Goal: Check status: Check status

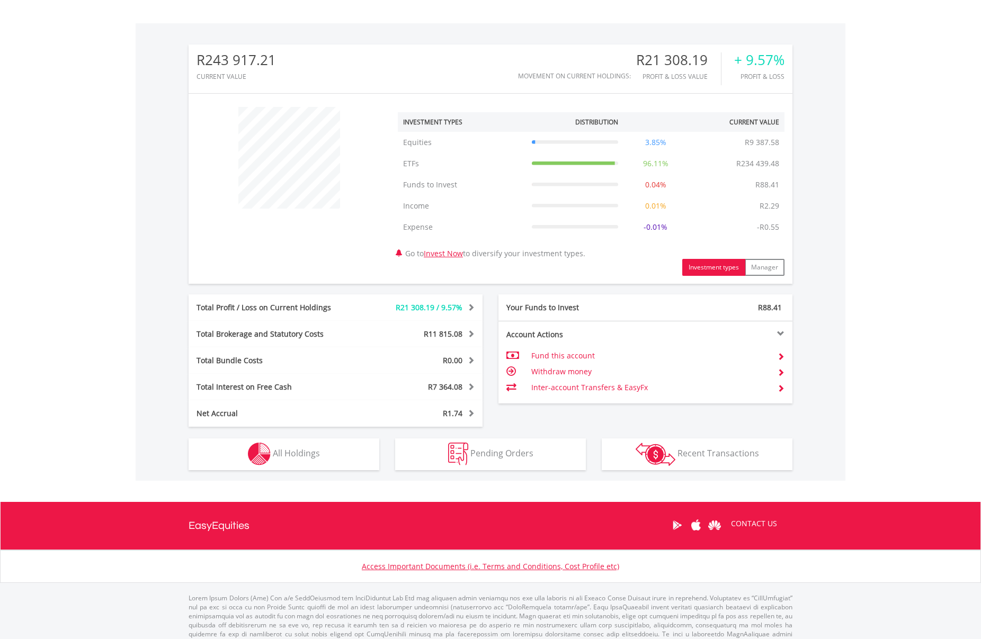
scroll to position [320, 0]
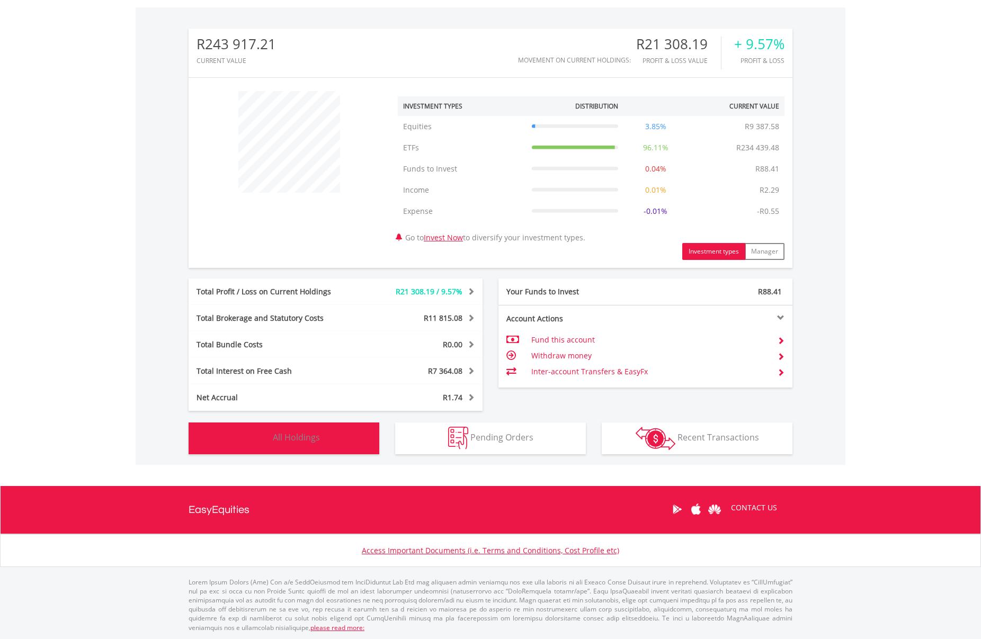
click at [315, 440] on span "All Holdings" at bounding box center [296, 438] width 47 height 12
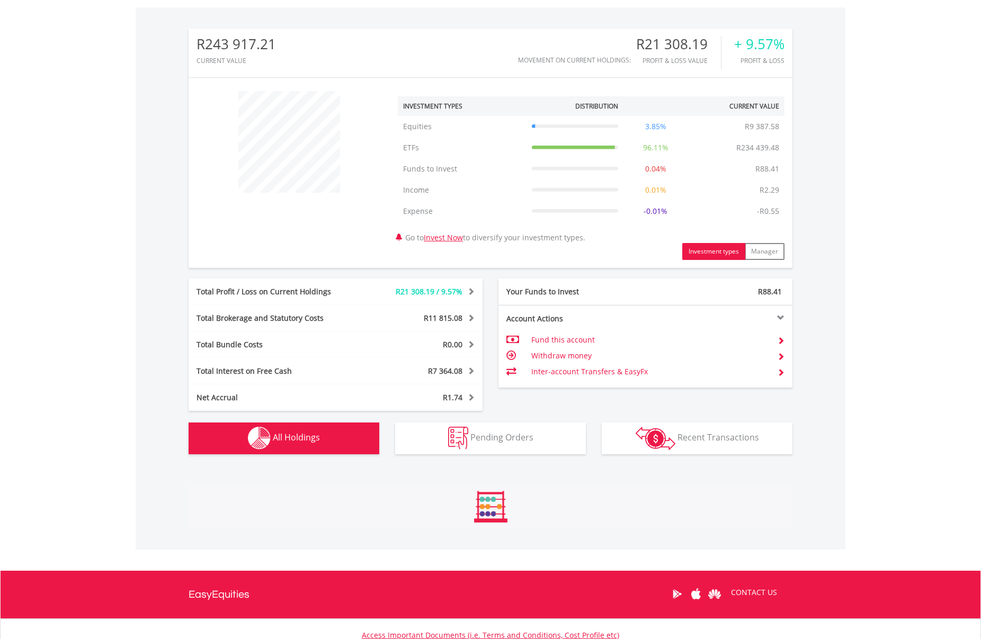
scroll to position [807, 0]
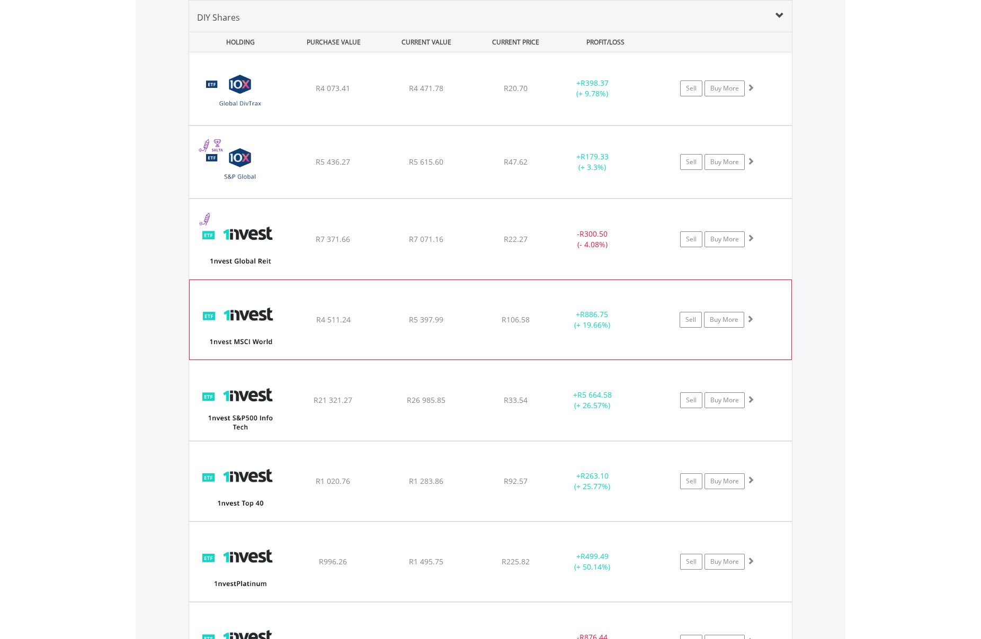
click at [752, 319] on span at bounding box center [749, 318] width 7 height 7
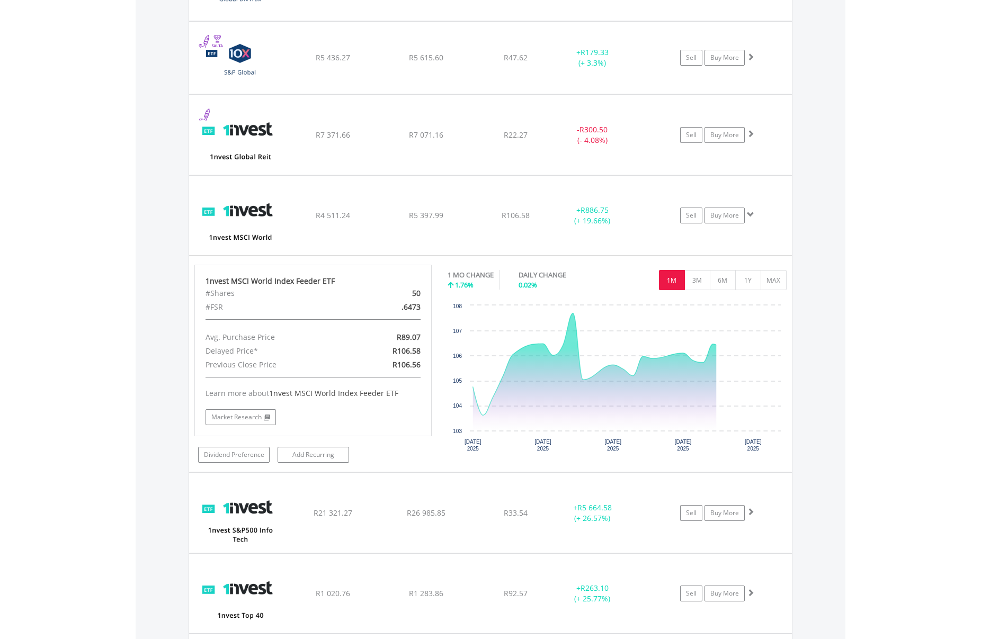
scroll to position [913, 0]
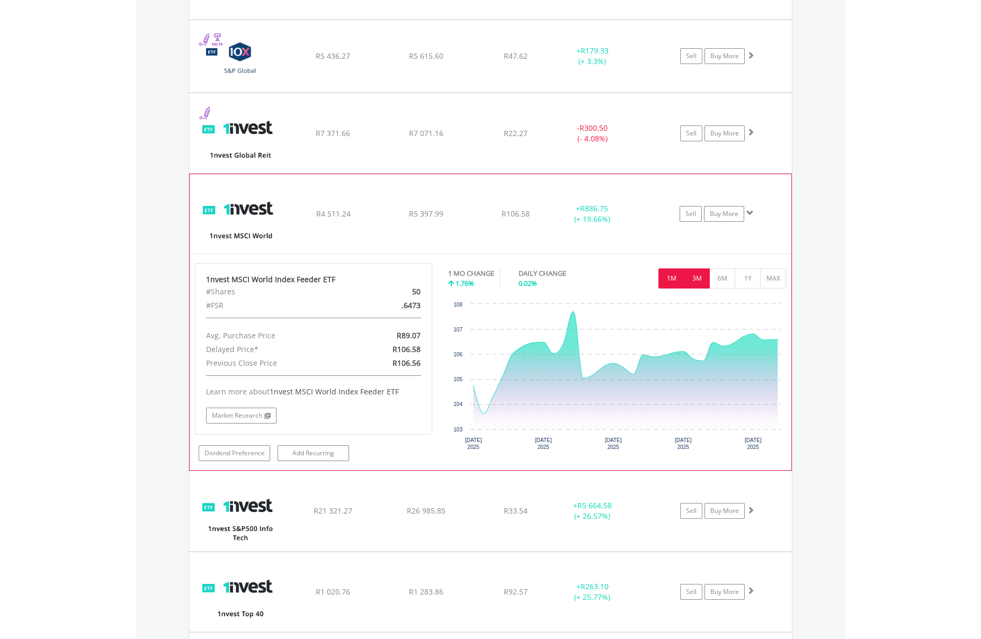
click at [700, 281] on button "3M" at bounding box center [697, 279] width 26 height 20
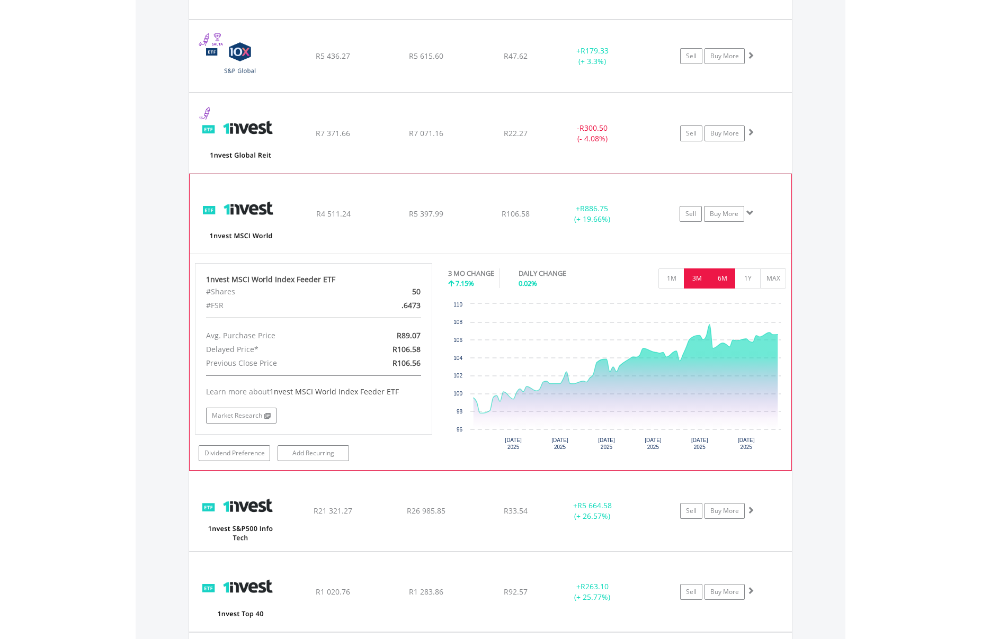
click at [720, 282] on button "6M" at bounding box center [722, 279] width 26 height 20
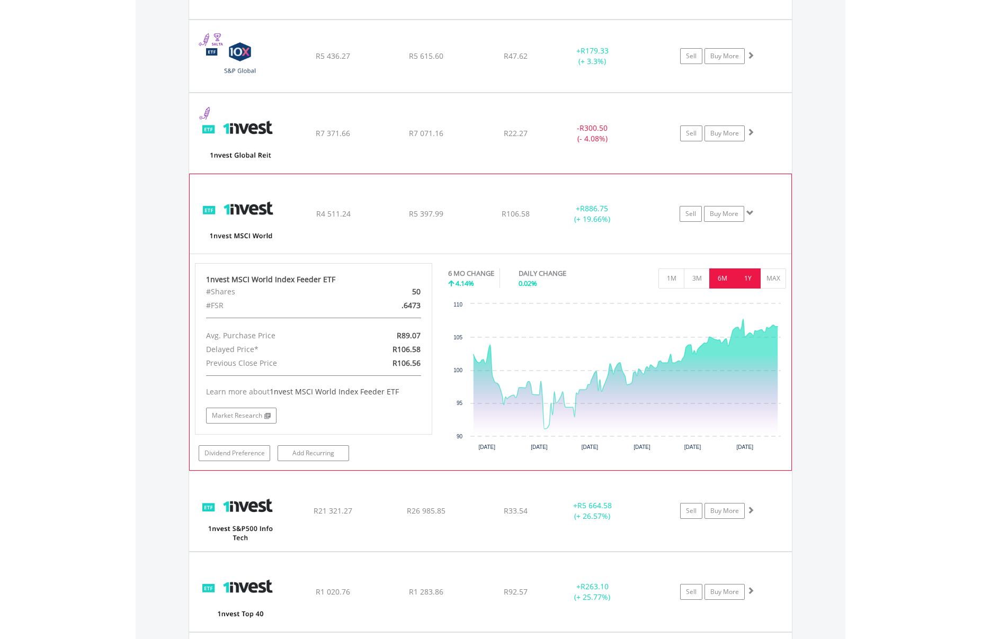
click at [752, 283] on button "1Y" at bounding box center [748, 279] width 26 height 20
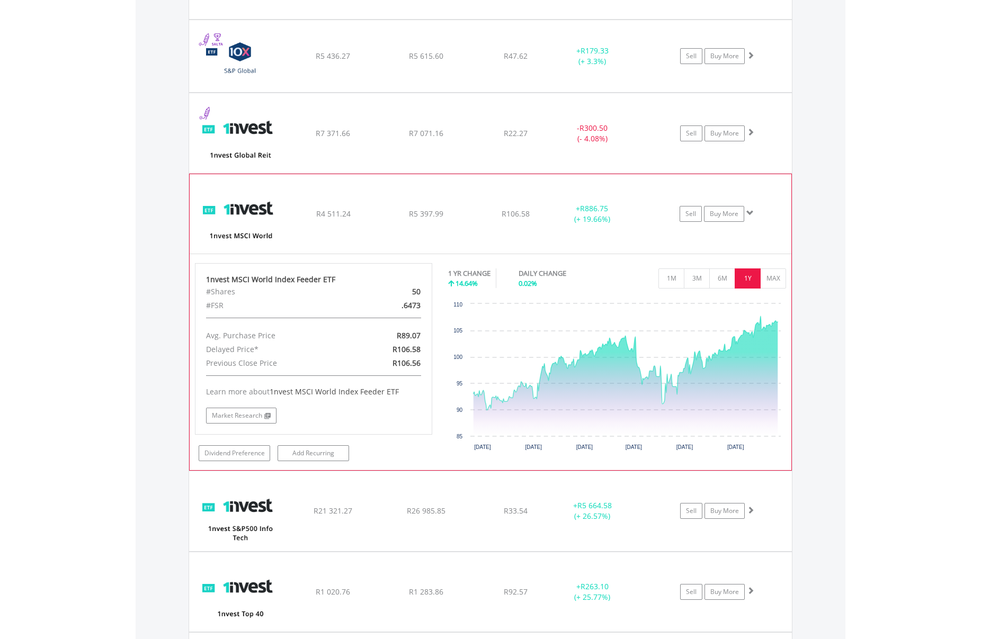
click at [748, 213] on span at bounding box center [749, 212] width 7 height 7
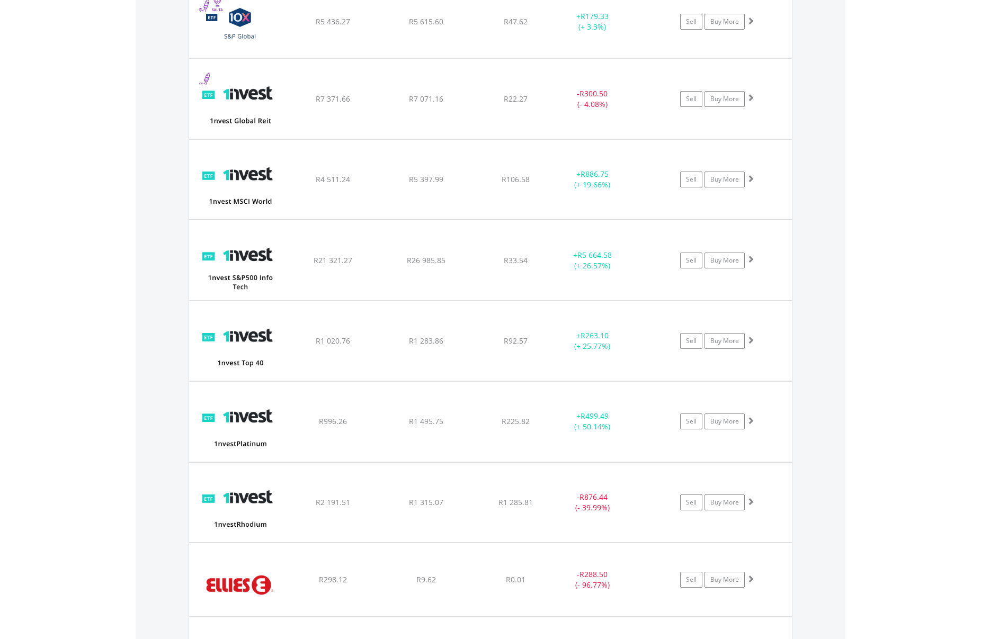
scroll to position [965, 0]
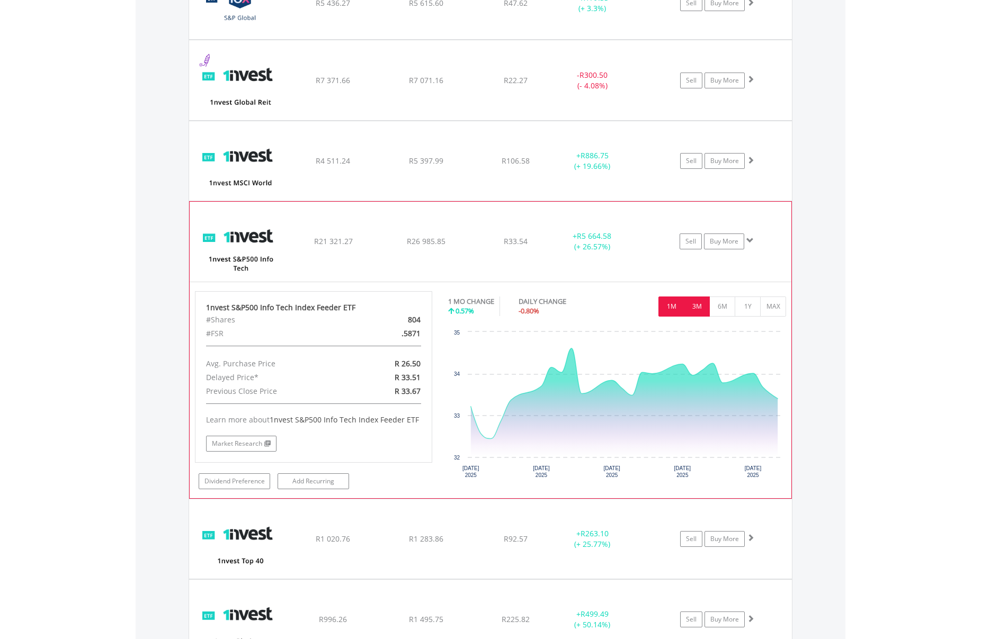
click at [696, 307] on button "3M" at bounding box center [697, 307] width 26 height 20
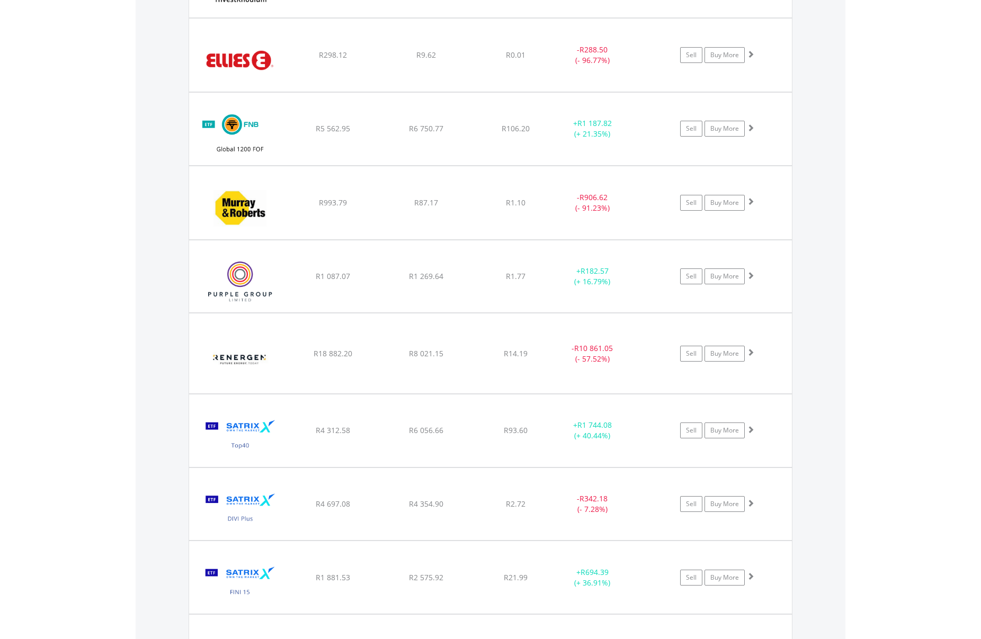
scroll to position [1707, 0]
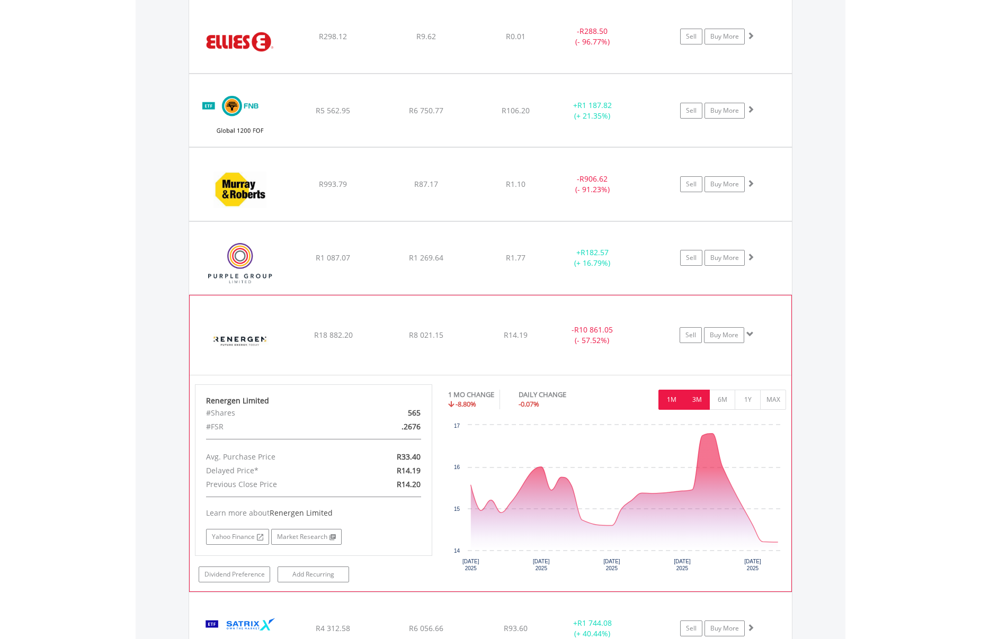
click at [693, 400] on button "3M" at bounding box center [697, 400] width 26 height 20
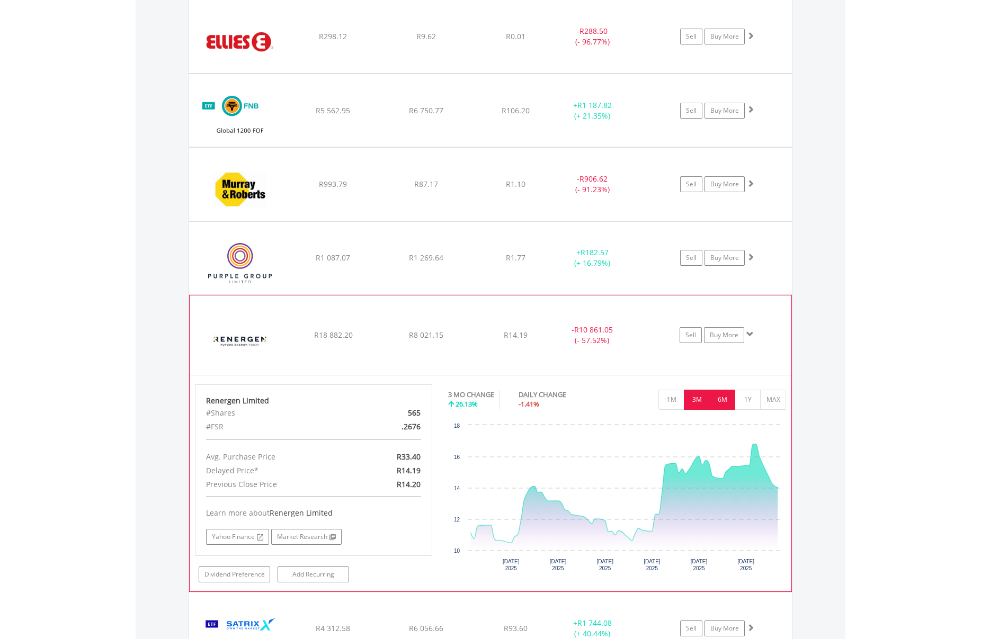
click at [717, 400] on button "6M" at bounding box center [722, 400] width 26 height 20
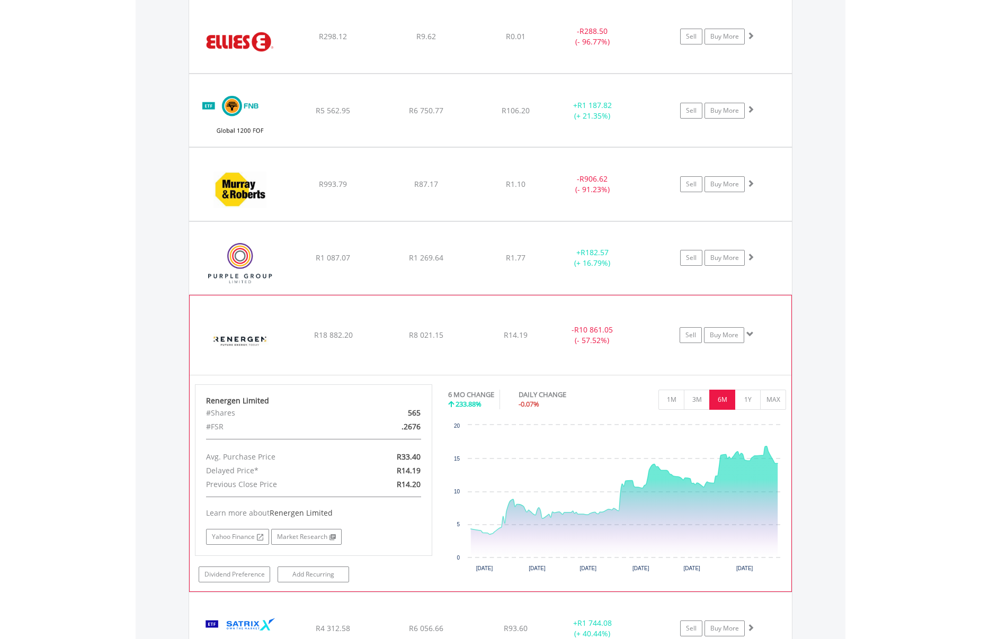
click at [750, 335] on span at bounding box center [749, 333] width 7 height 7
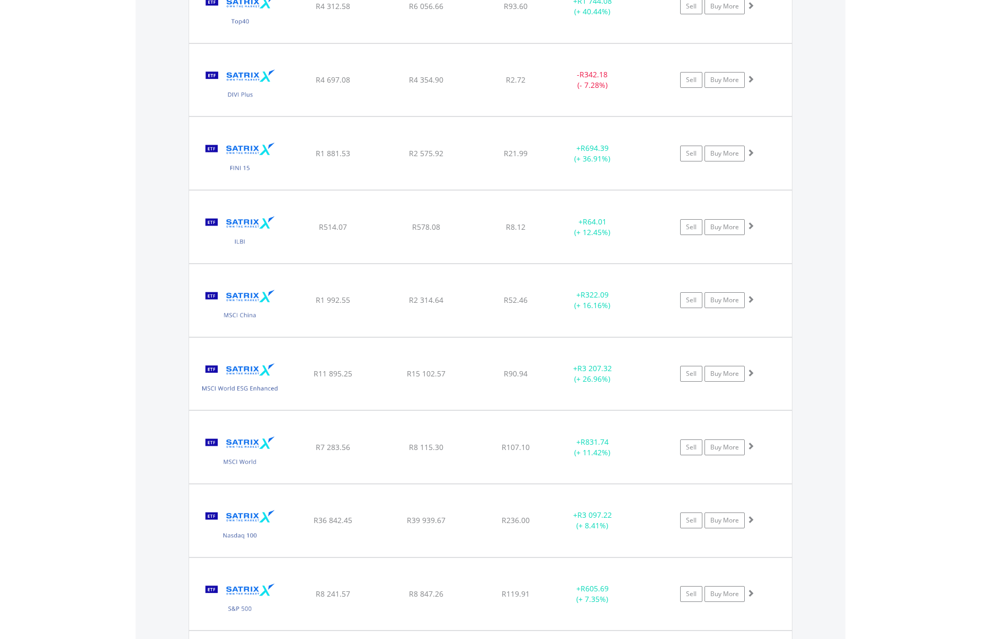
scroll to position [2131, 0]
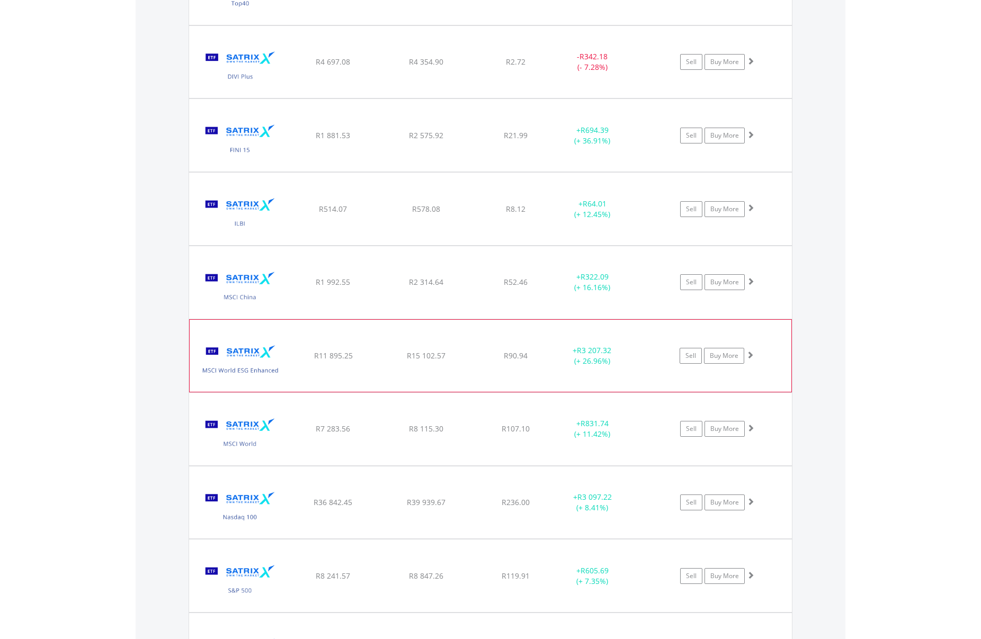
click at [751, 355] on span at bounding box center [749, 354] width 7 height 7
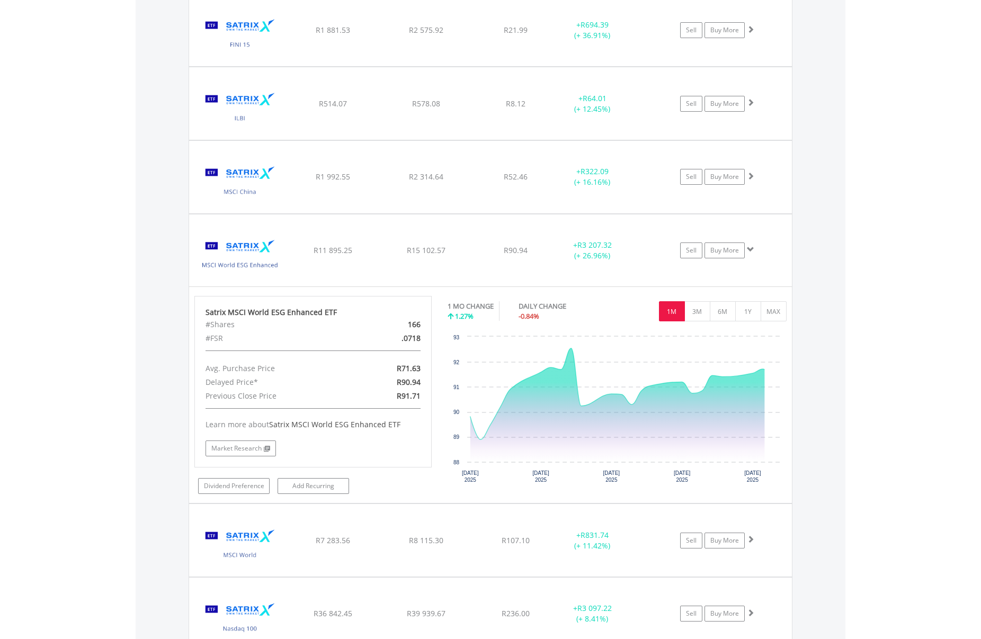
scroll to position [2237, 0]
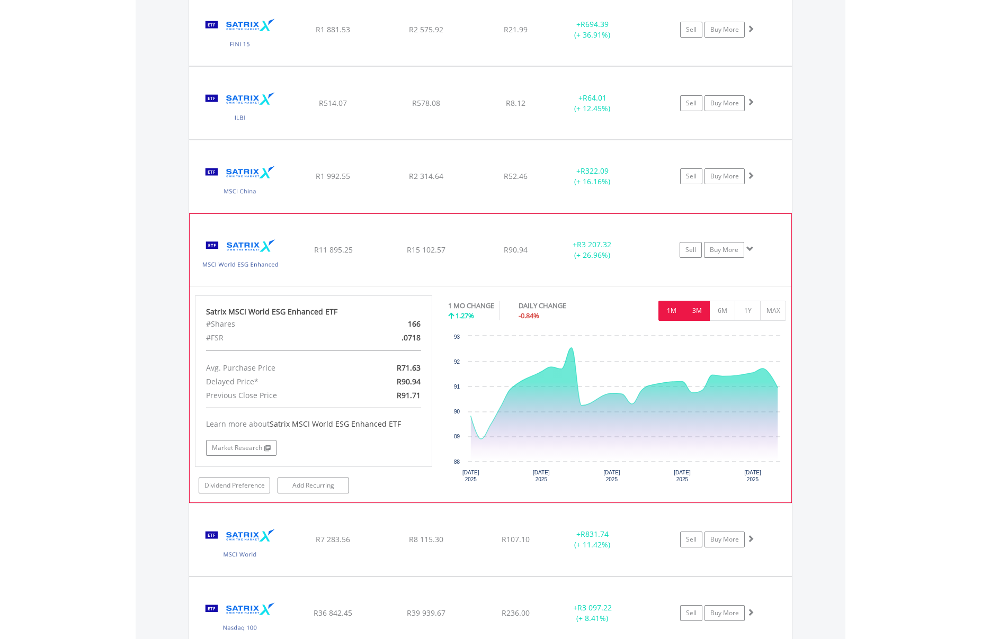
click at [697, 311] on button "3M" at bounding box center [697, 311] width 26 height 20
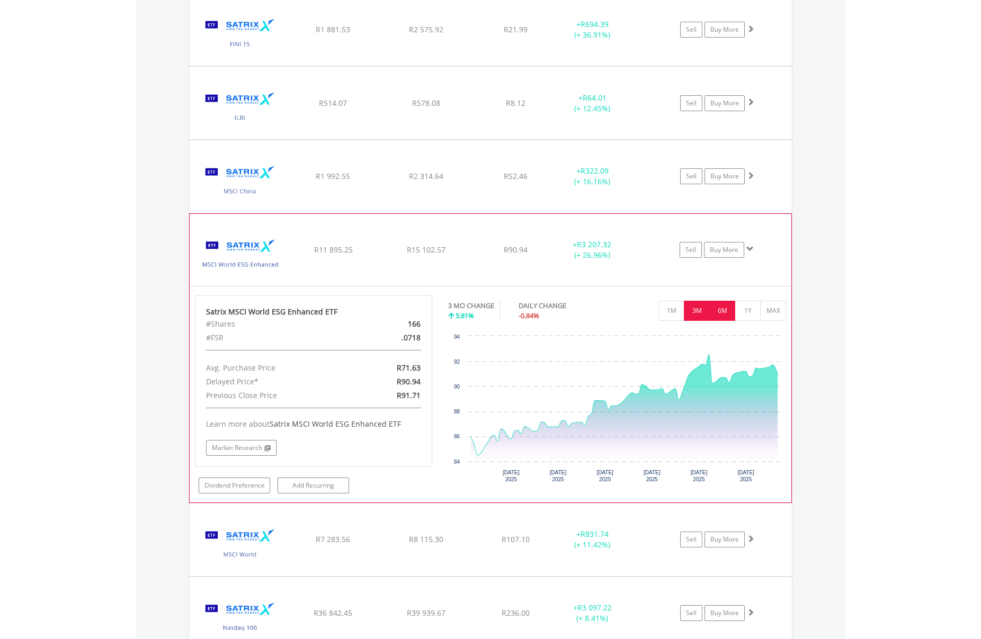
click at [716, 312] on button "6M" at bounding box center [722, 311] width 26 height 20
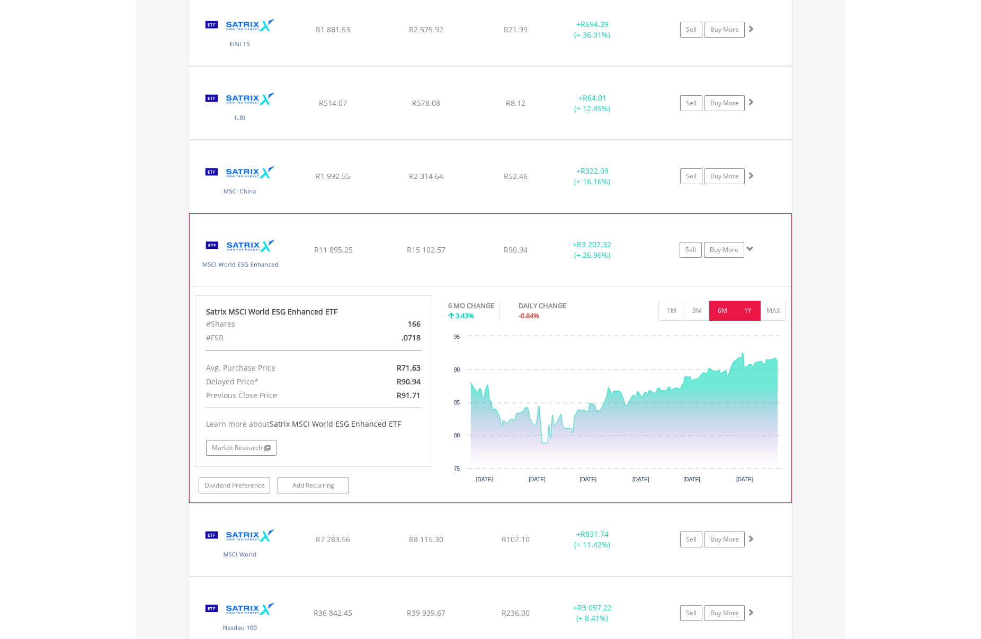
click at [742, 312] on button "1Y" at bounding box center [748, 311] width 26 height 20
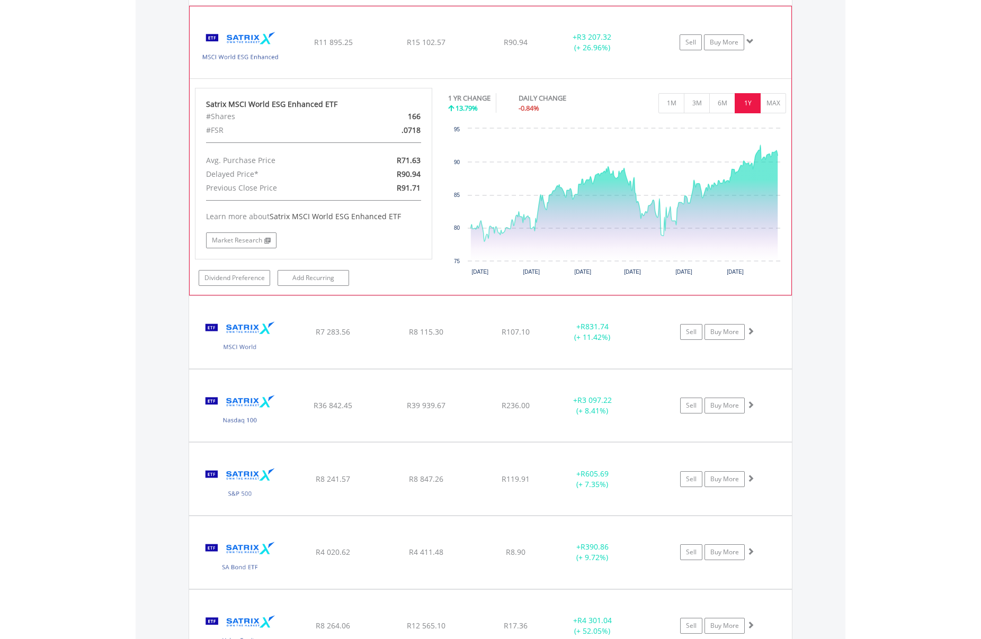
scroll to position [2448, 0]
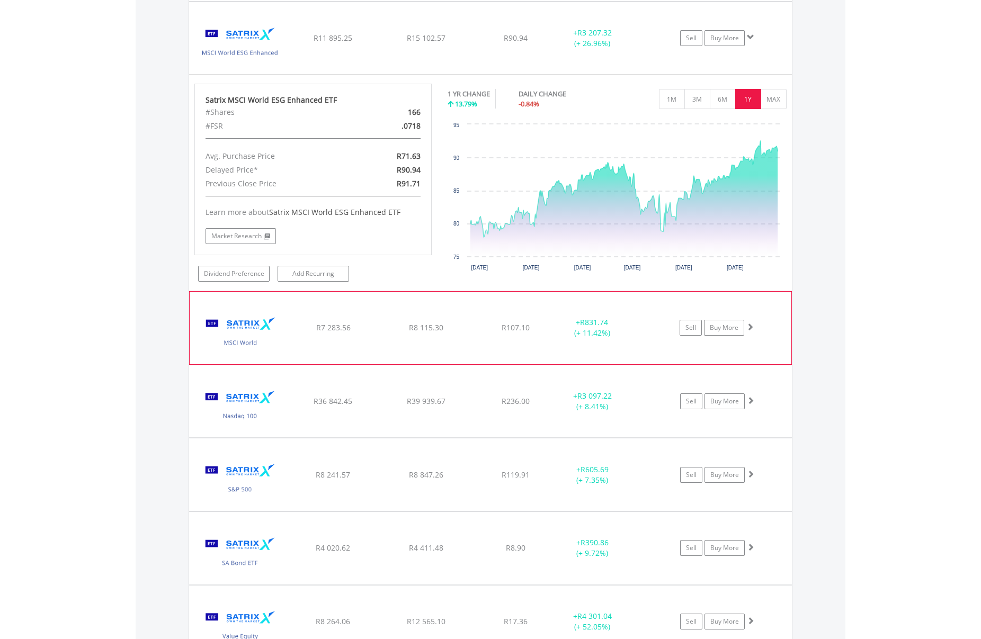
click at [749, 327] on span at bounding box center [749, 326] width 7 height 7
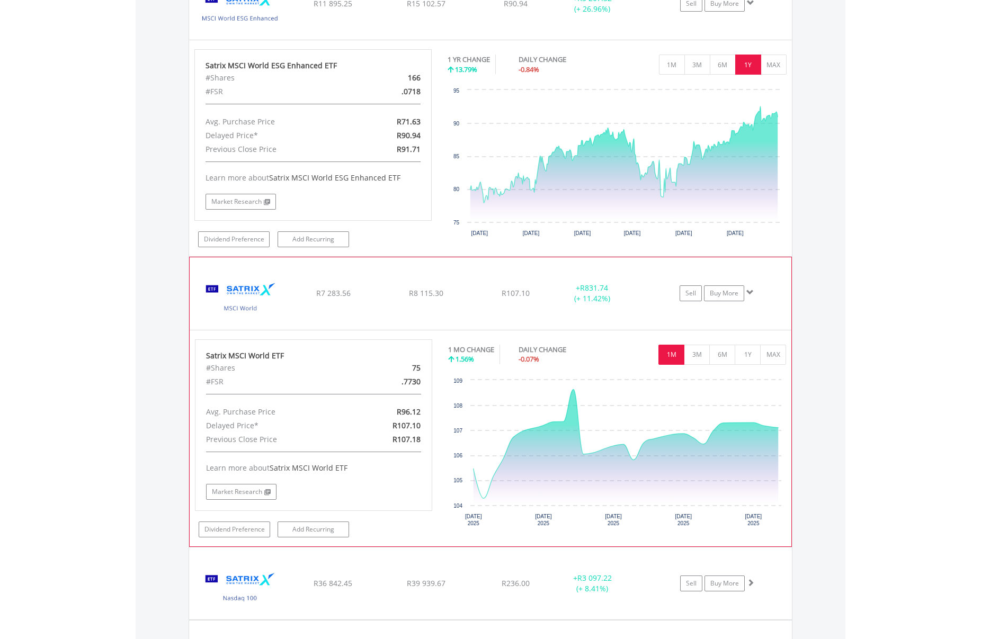
scroll to position [2501, 0]
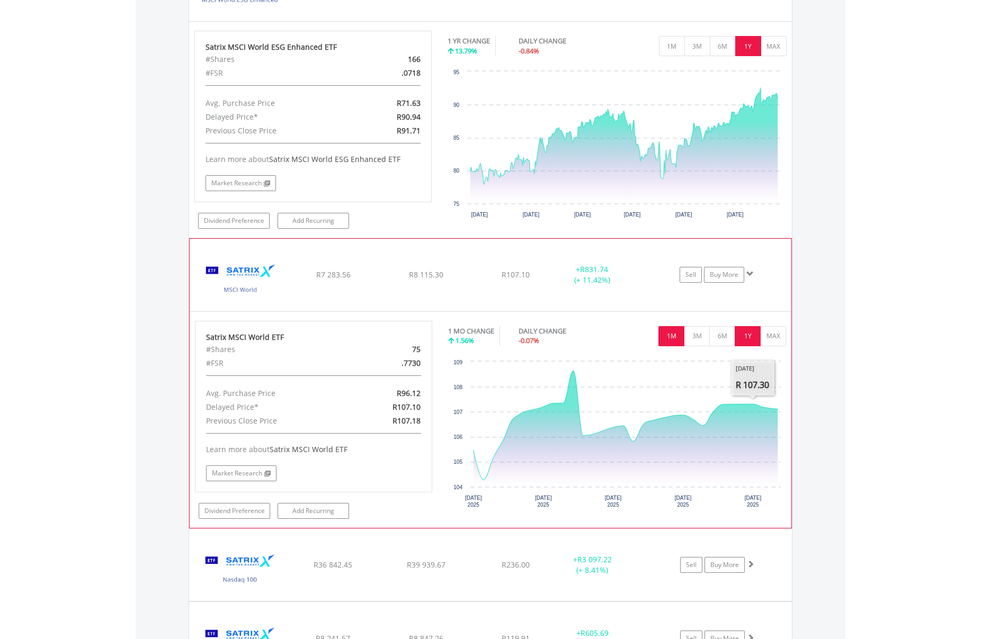
click at [748, 343] on button "1Y" at bounding box center [748, 336] width 26 height 20
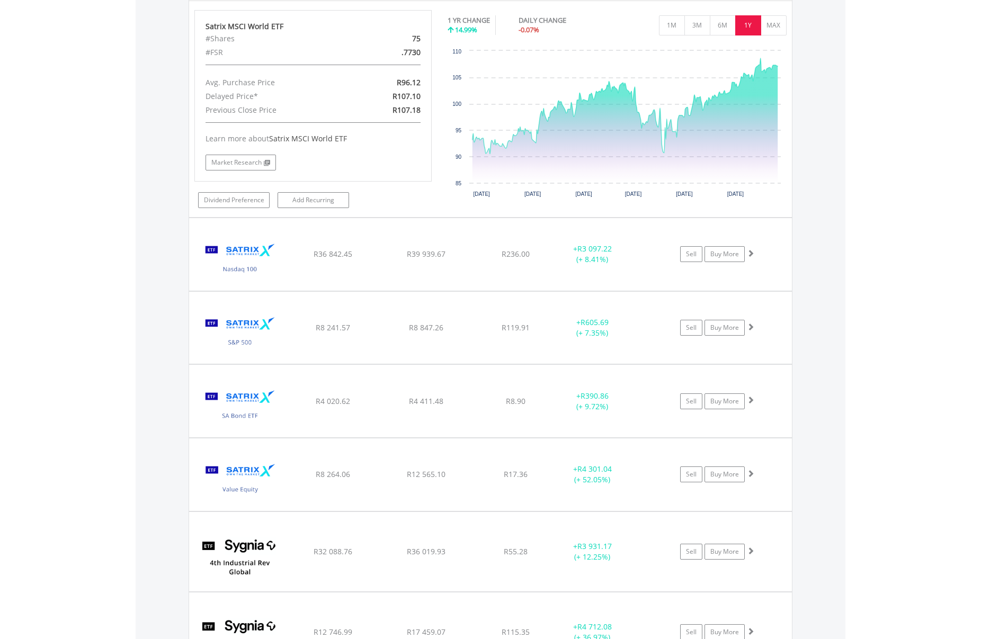
scroll to position [2819, 0]
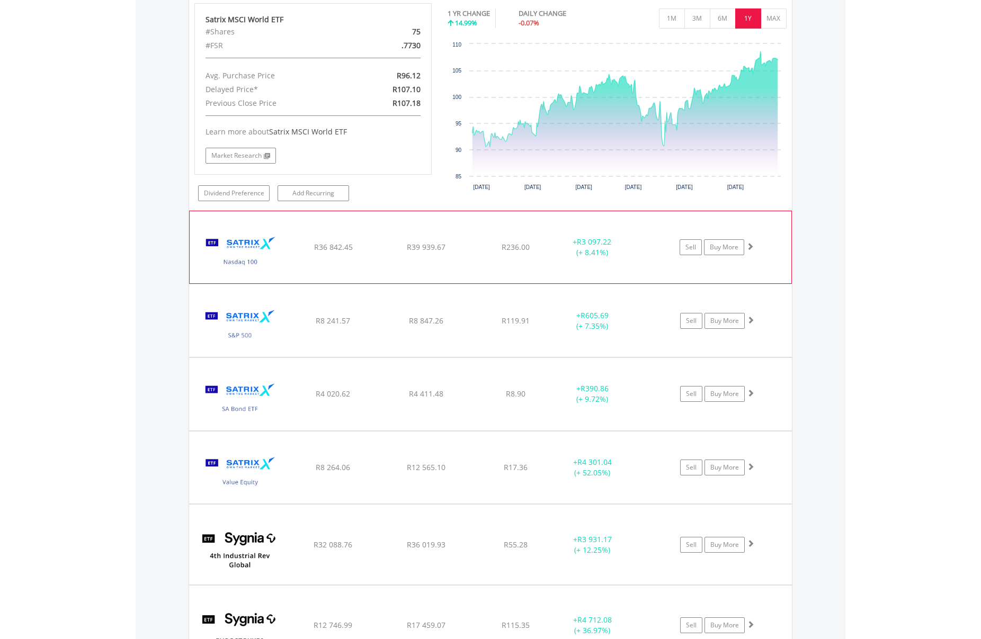
click at [749, 249] on span at bounding box center [749, 246] width 7 height 7
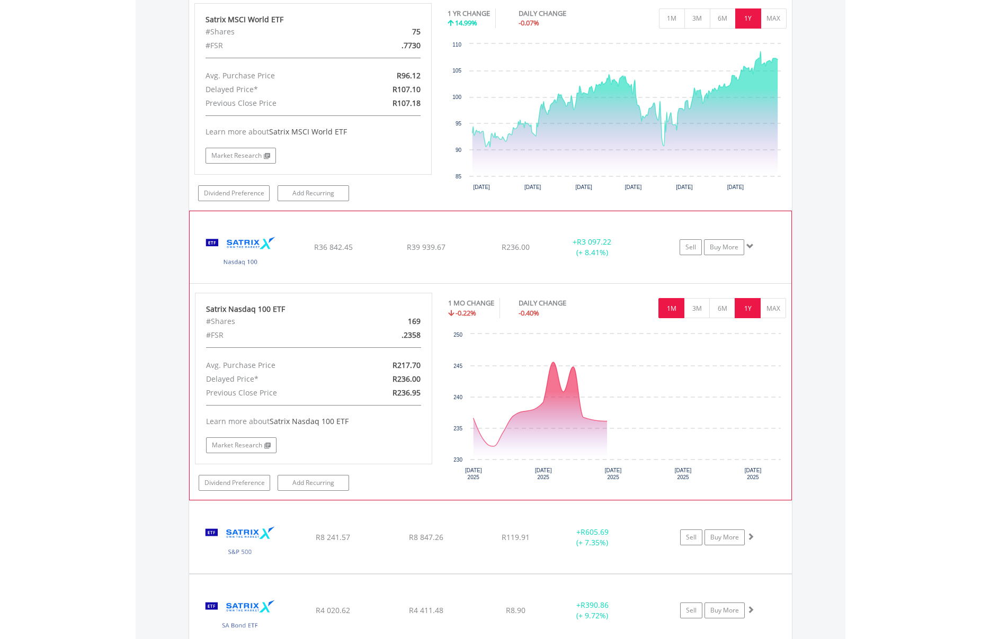
click at [747, 307] on button "1Y" at bounding box center [748, 308] width 26 height 20
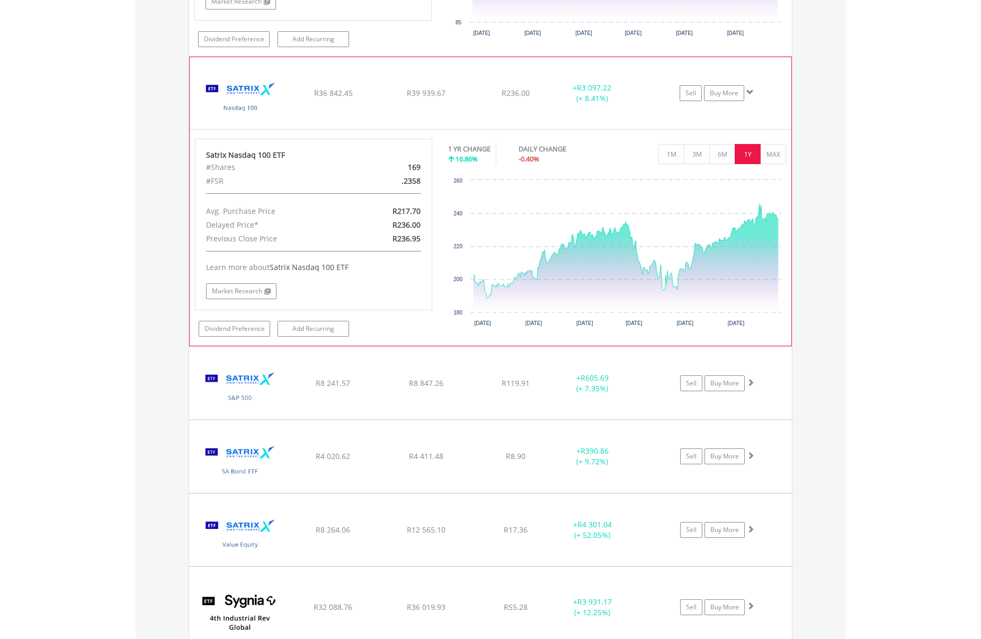
scroll to position [2978, 0]
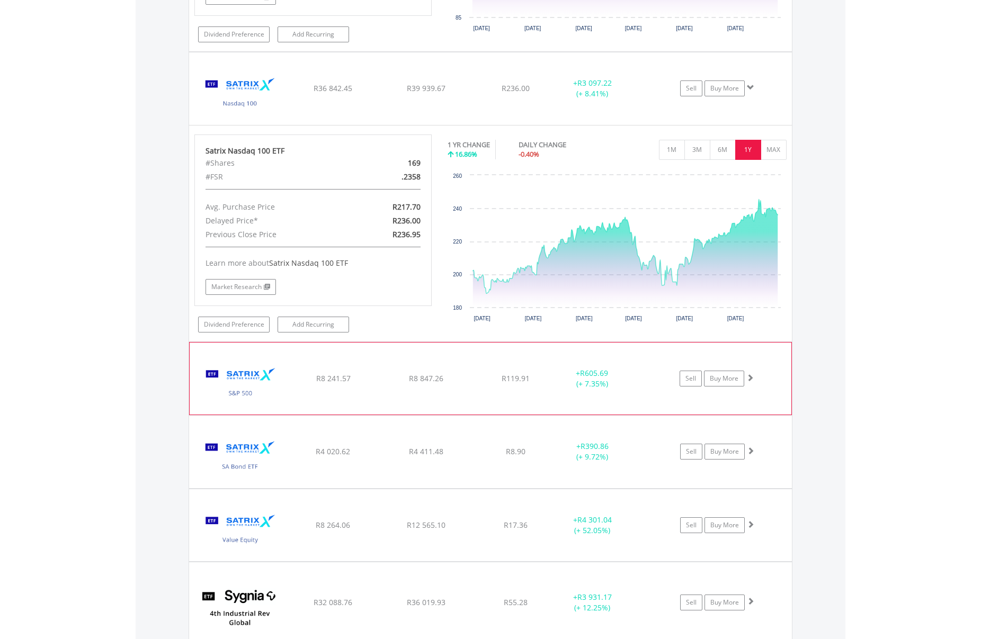
click at [752, 378] on span at bounding box center [749, 377] width 7 height 7
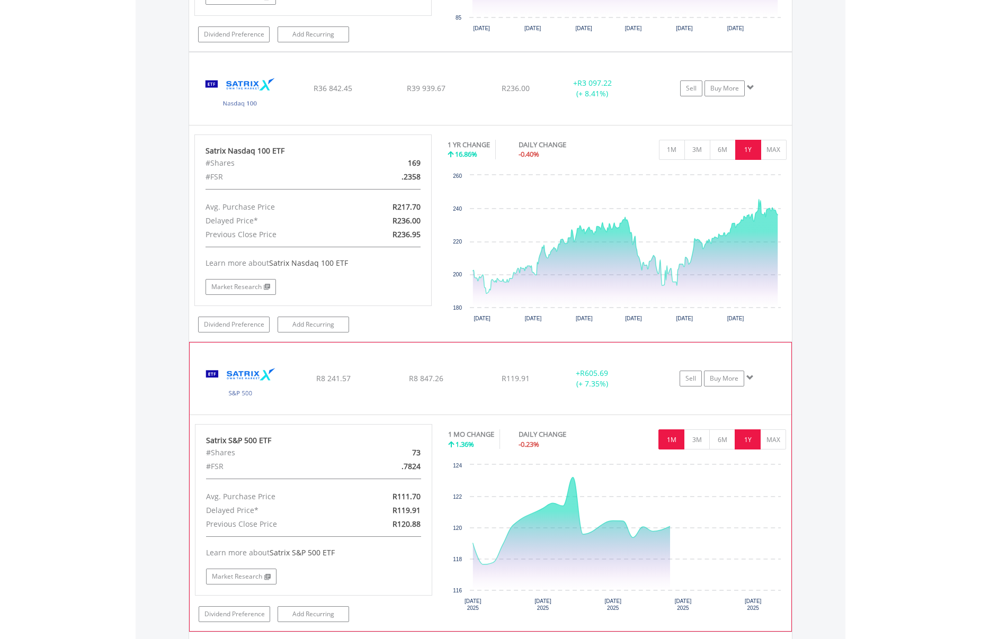
click at [745, 436] on button "1Y" at bounding box center [748, 440] width 26 height 20
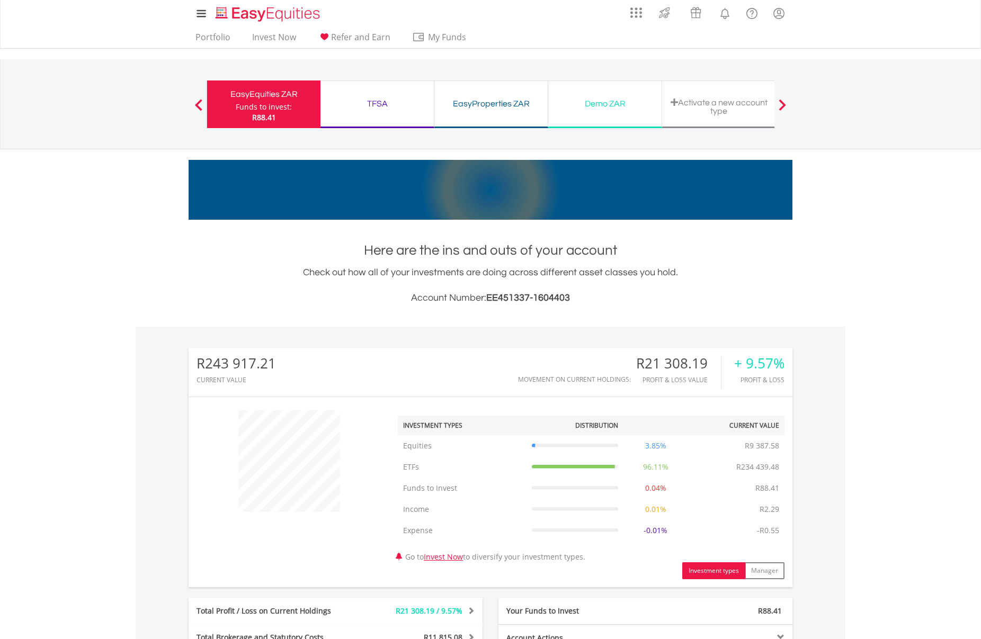
scroll to position [0, 0]
